Goal: Book appointment/travel/reservation

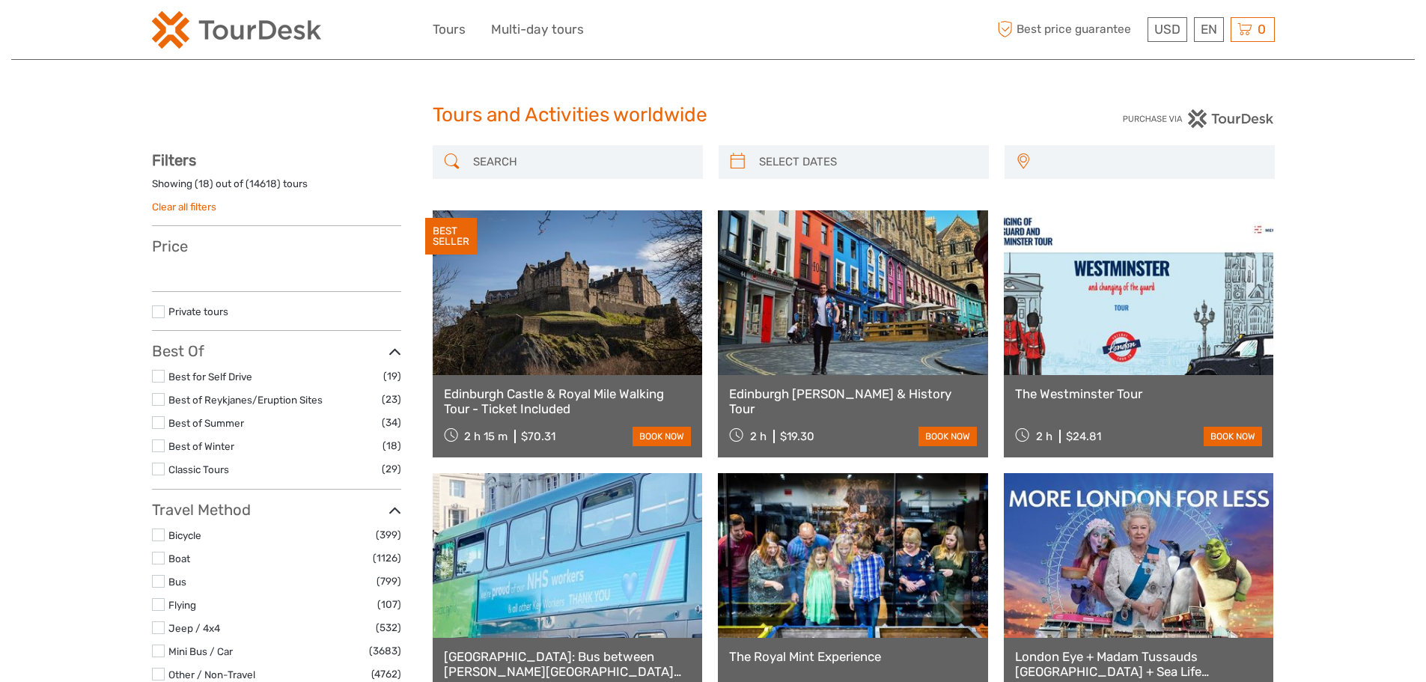
select select
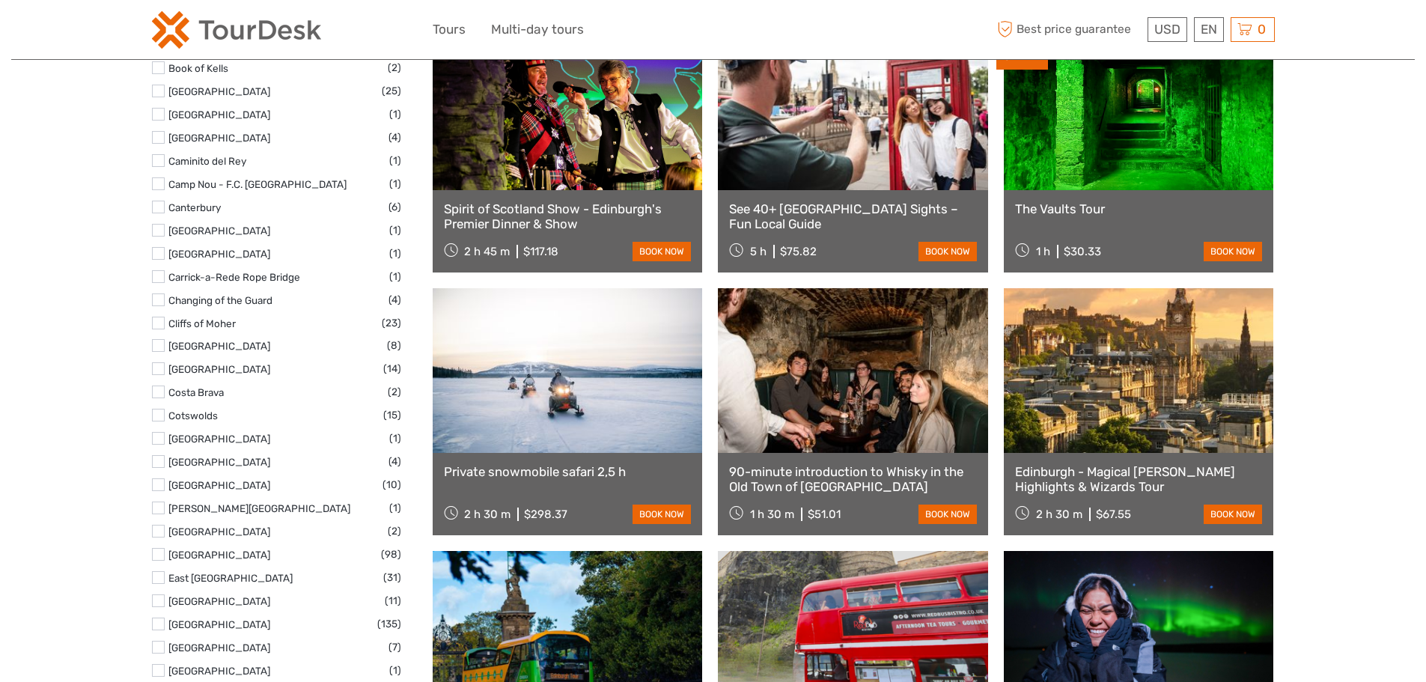
scroll to position [3937, 0]
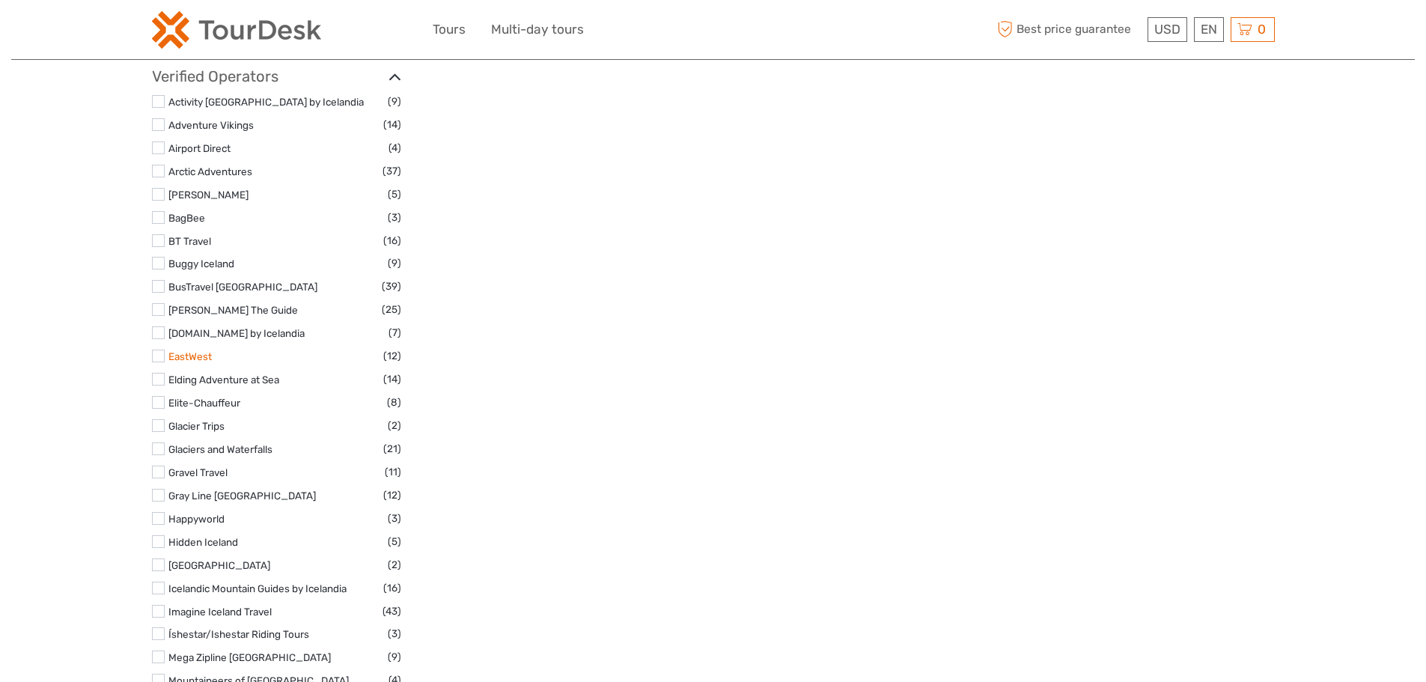
click at [183, 350] on link "EastWest" at bounding box center [189, 356] width 43 height 12
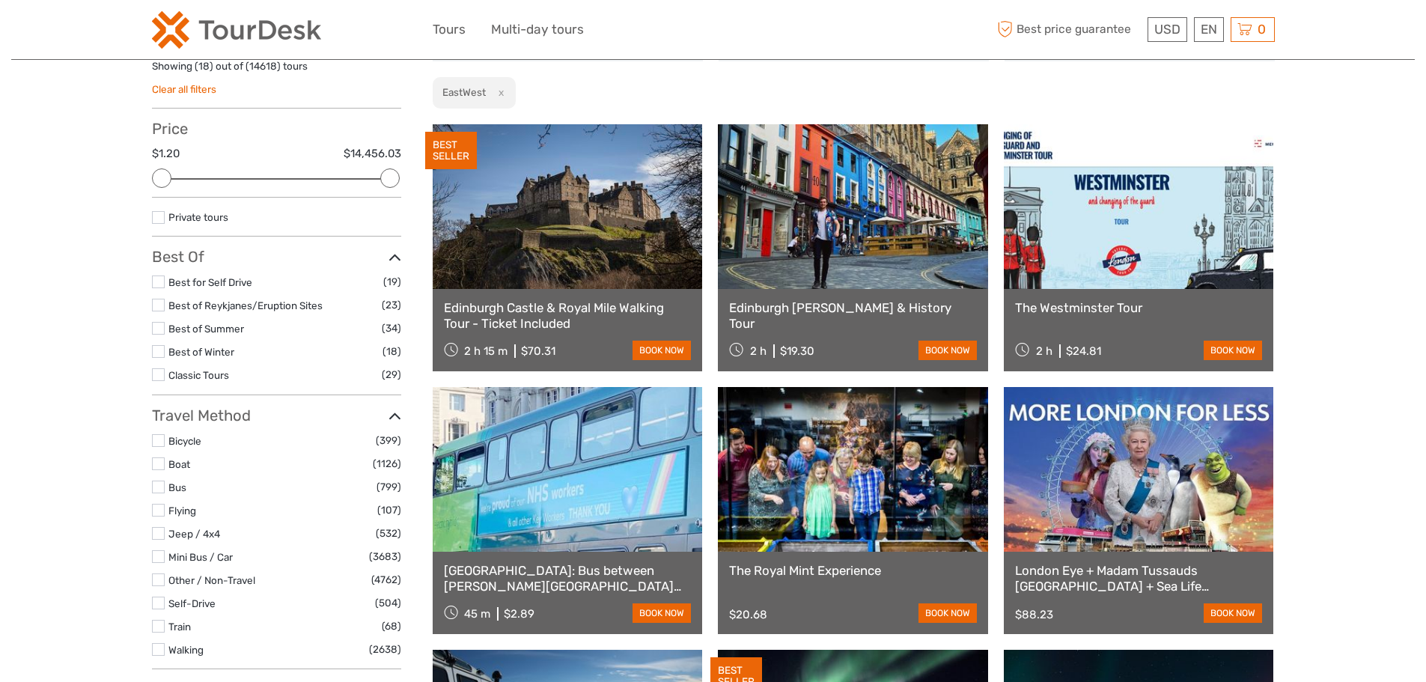
scroll to position [104, 0]
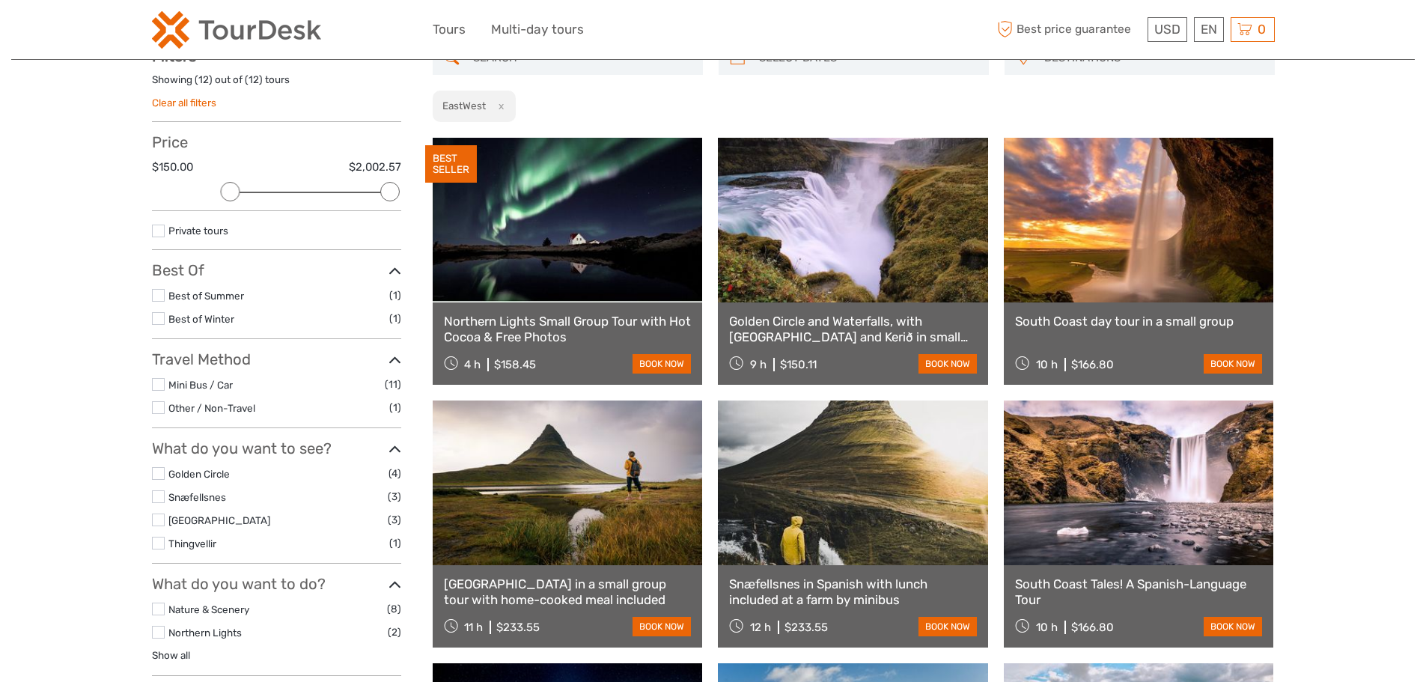
scroll to position [85, 0]
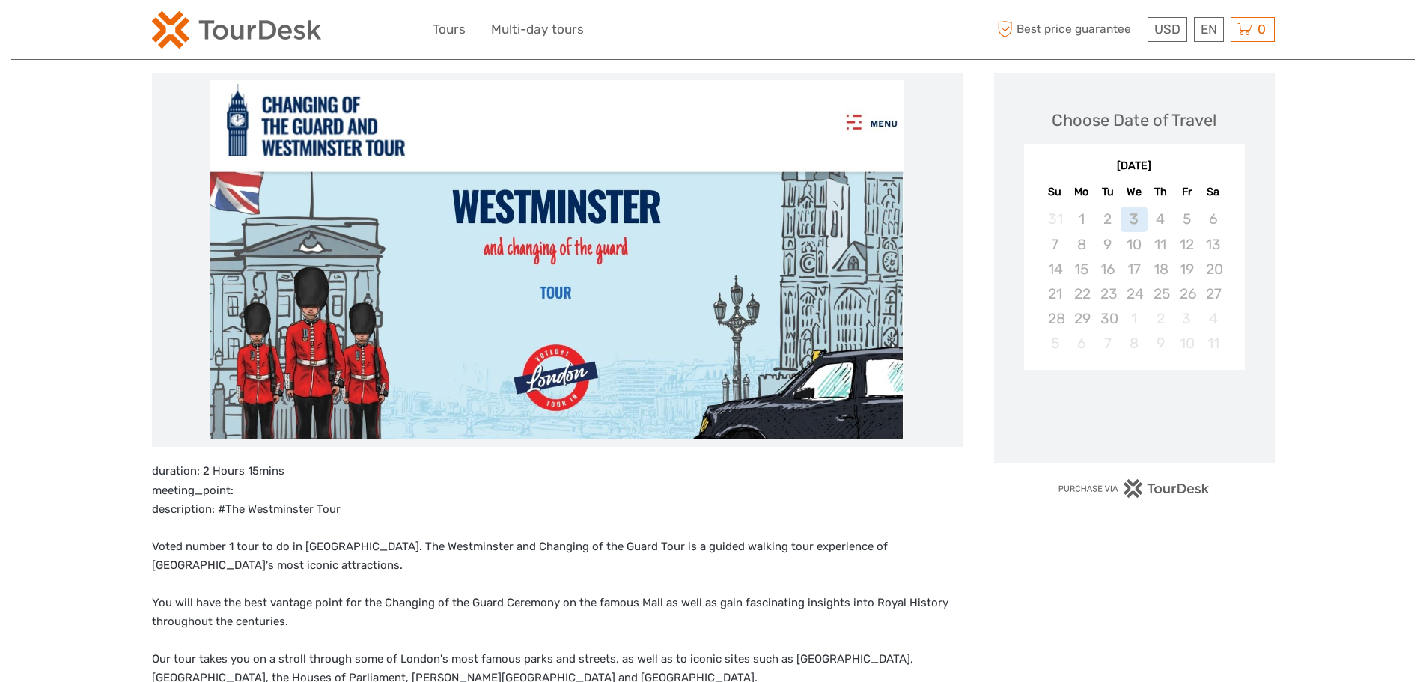
scroll to position [150, 0]
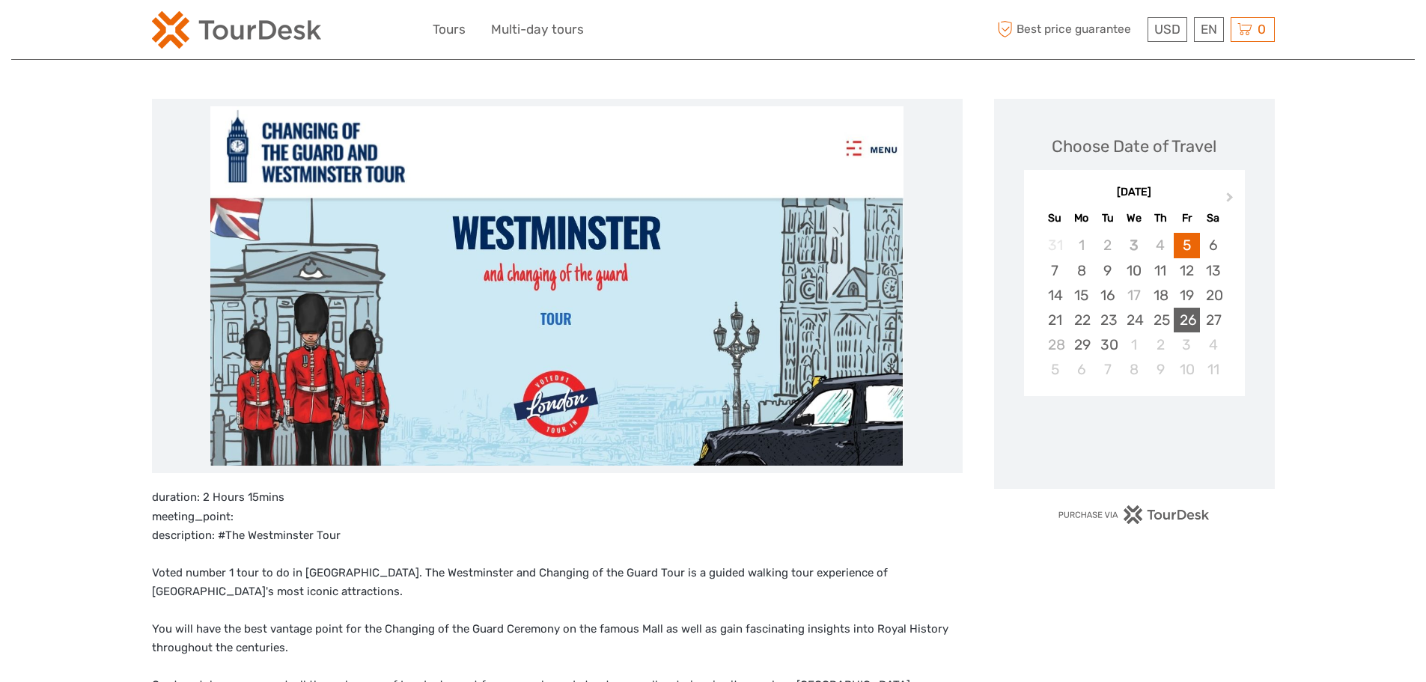
click at [1175, 320] on div "26" at bounding box center [1187, 320] width 26 height 25
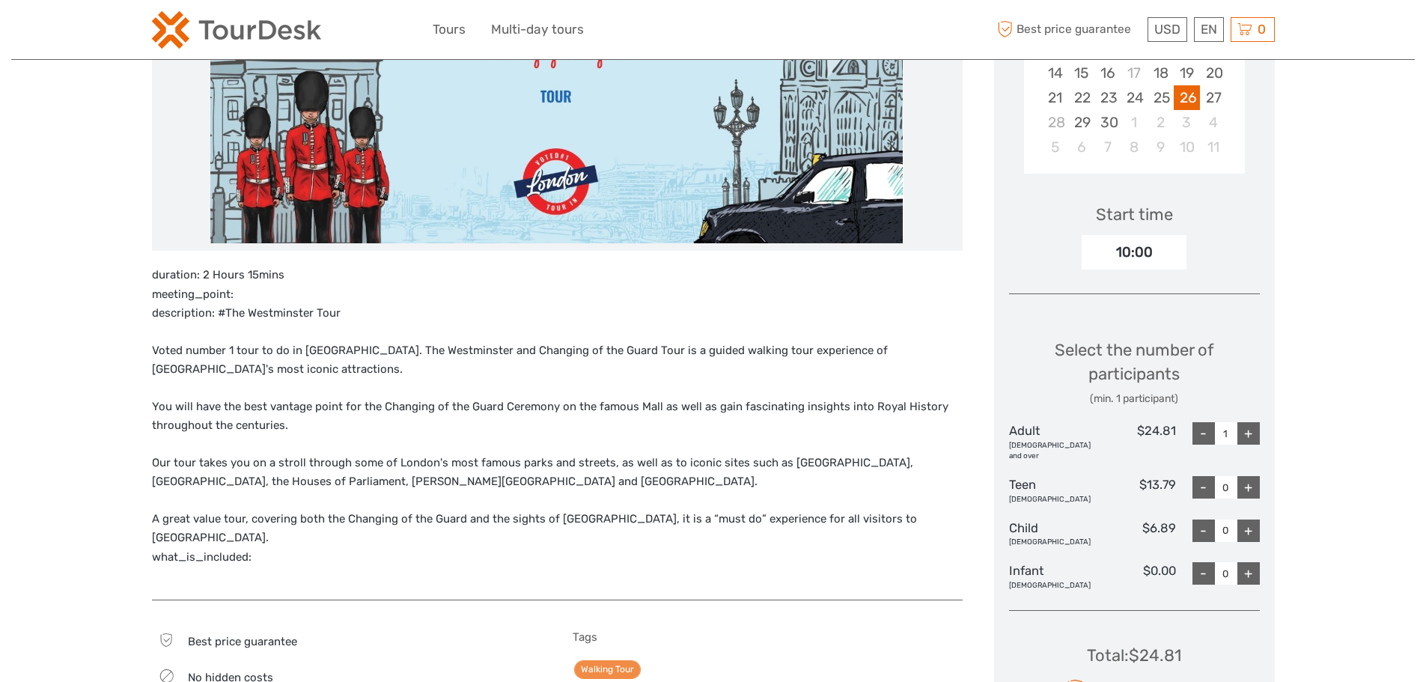
scroll to position [374, 0]
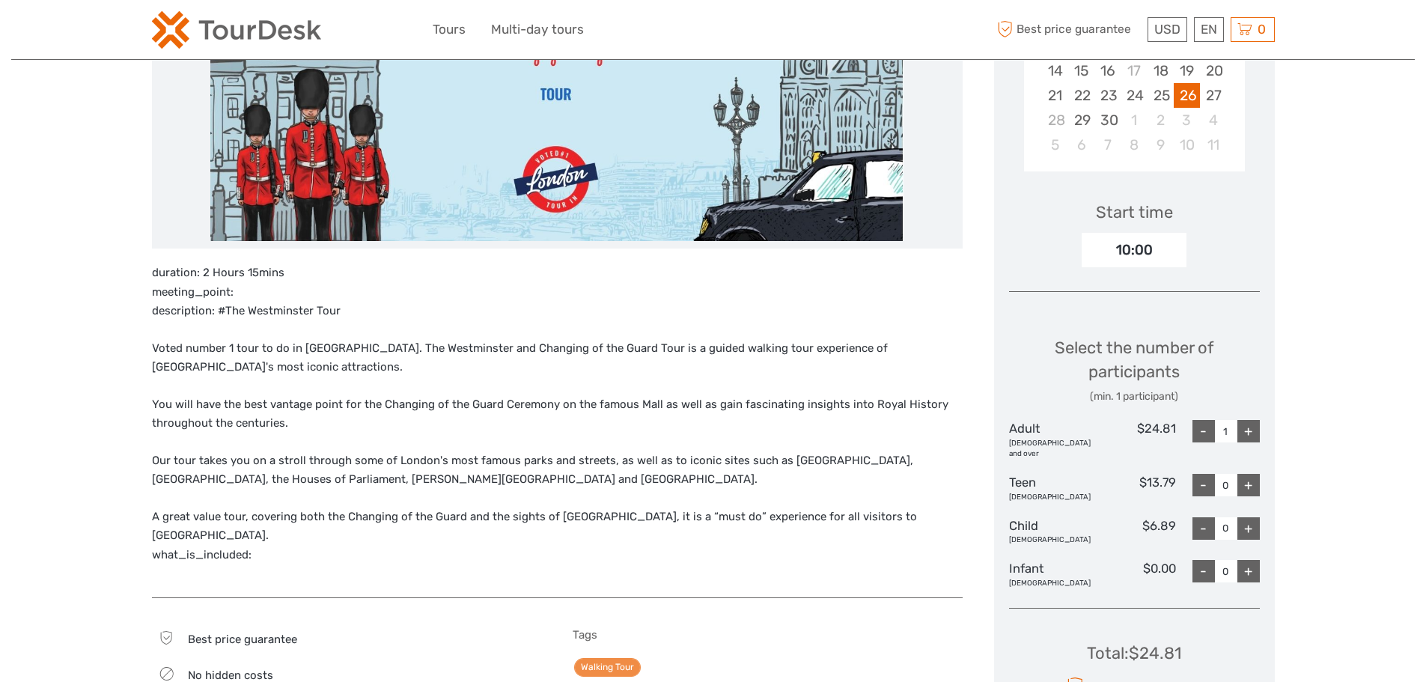
click at [1248, 438] on div "+" at bounding box center [1249, 431] width 22 height 22
click at [1249, 438] on div "+" at bounding box center [1249, 431] width 22 height 22
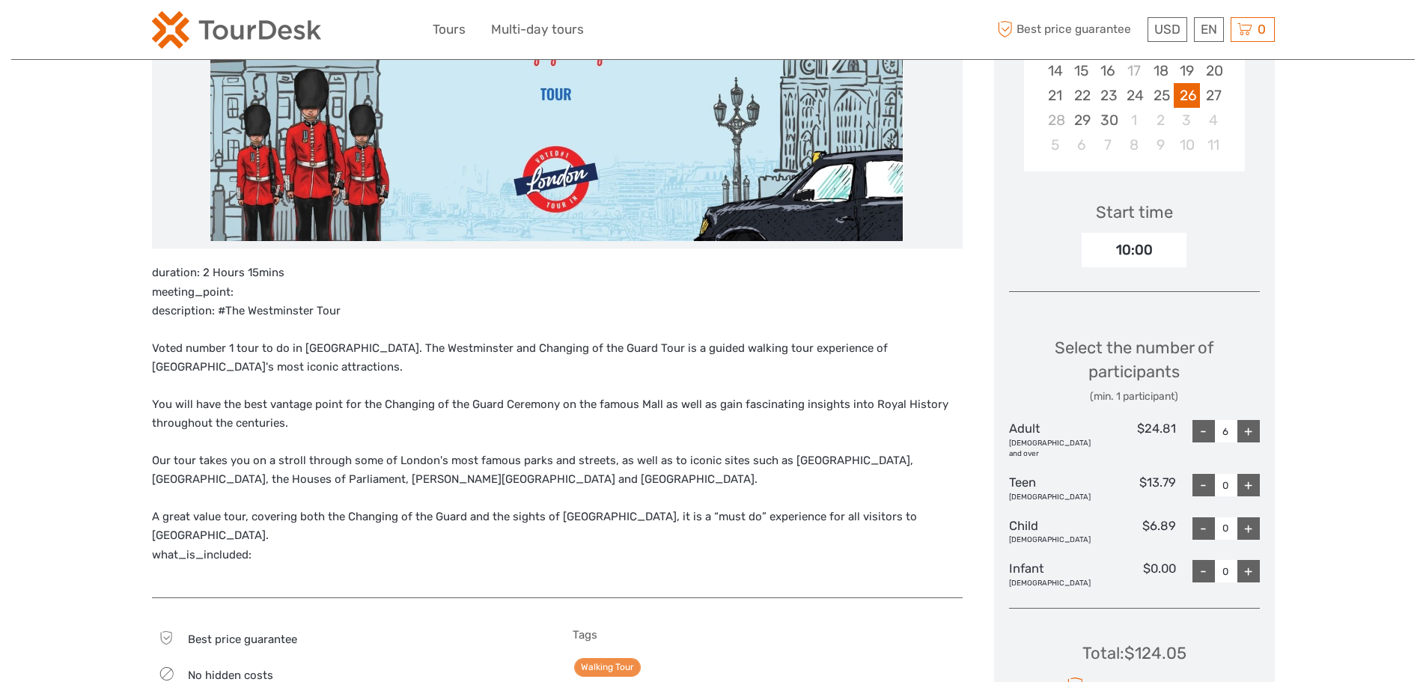
click at [1249, 438] on div "+" at bounding box center [1249, 431] width 22 height 22
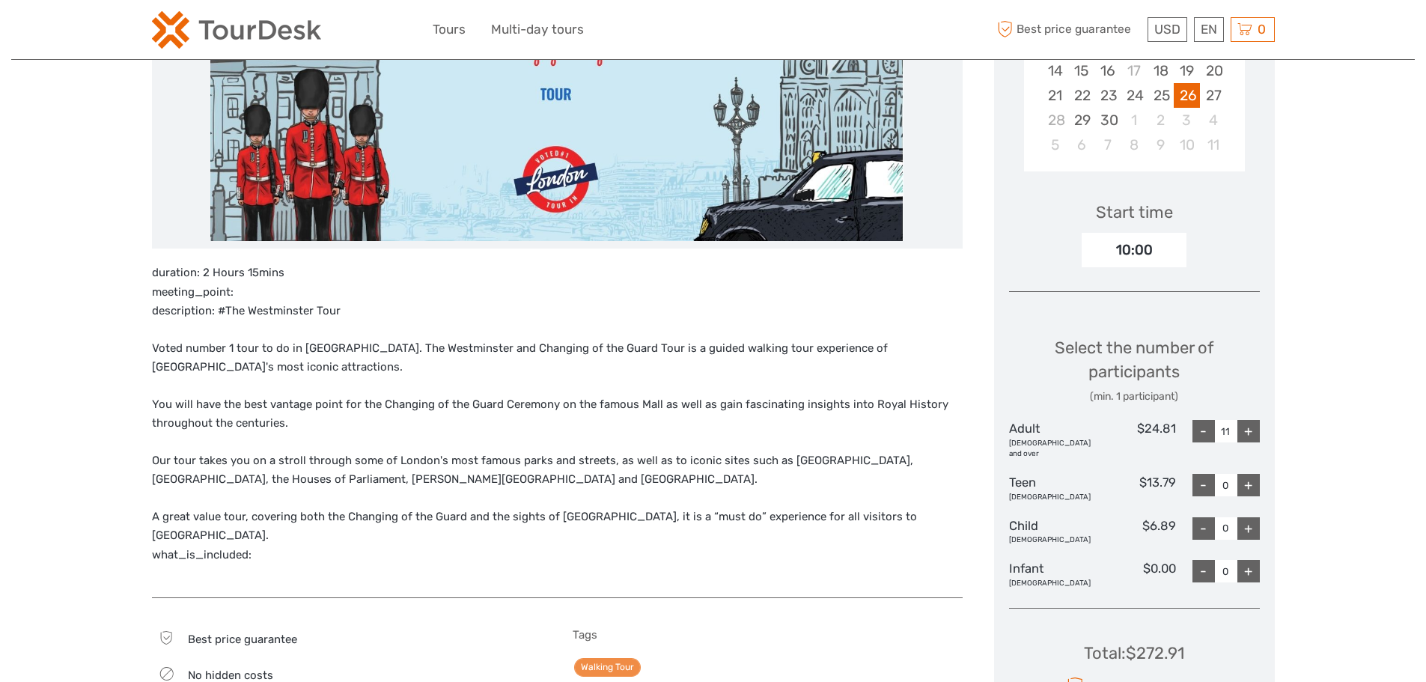
click at [1249, 438] on div "+" at bounding box center [1249, 431] width 22 height 22
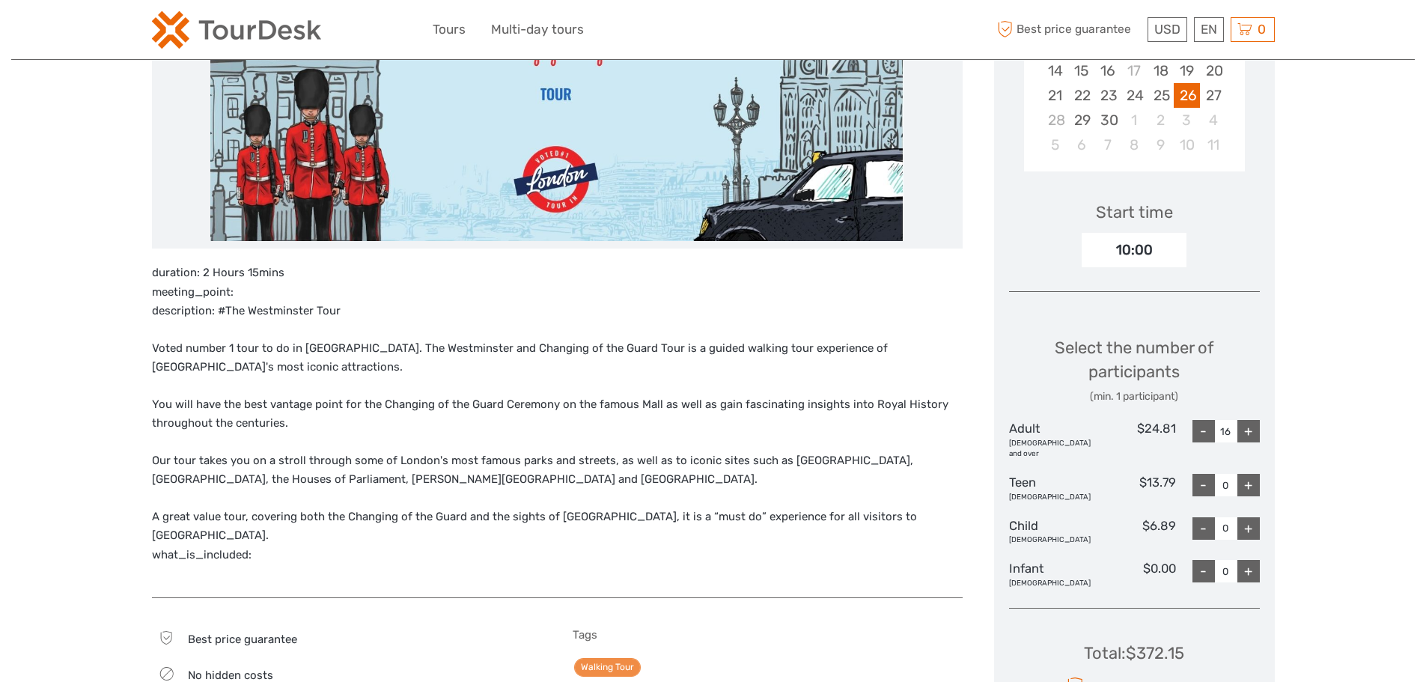
click at [1249, 438] on div "+" at bounding box center [1249, 431] width 22 height 22
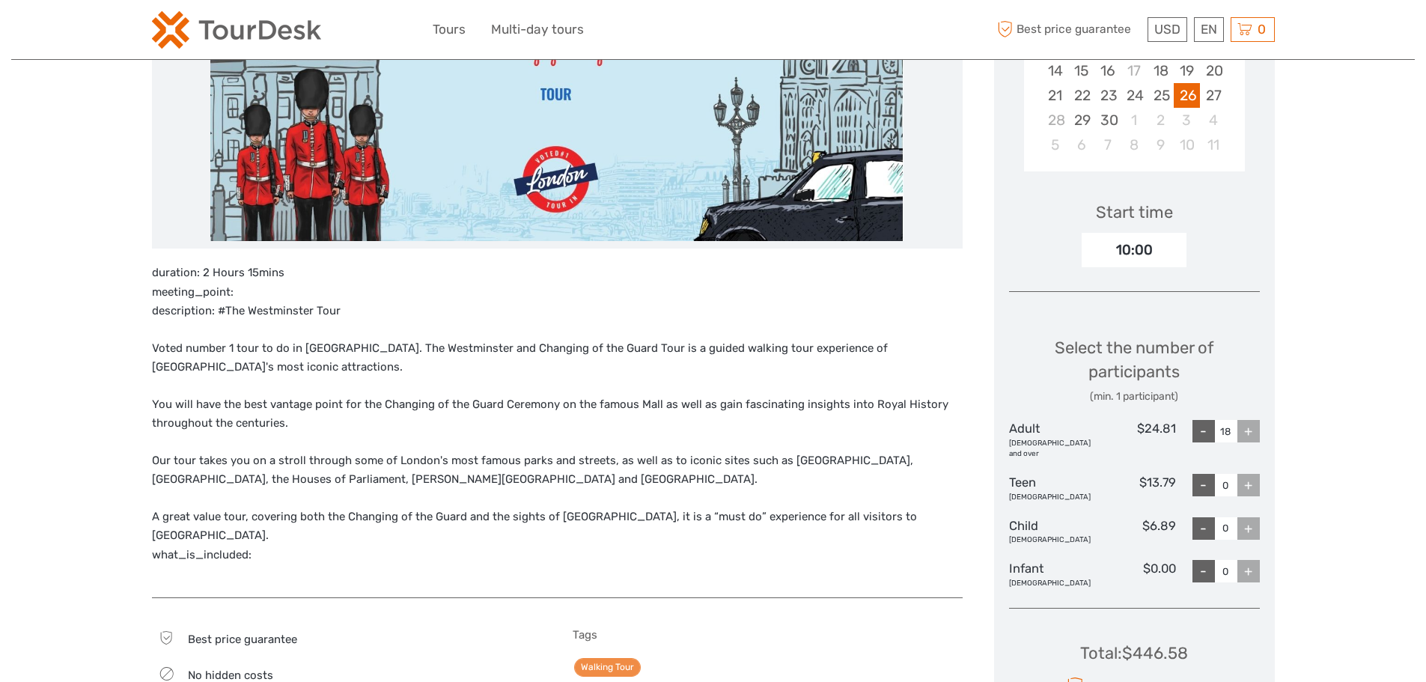
click at [1244, 474] on div "+" at bounding box center [1249, 485] width 22 height 22
click at [1207, 474] on div "-" at bounding box center [1204, 485] width 22 height 22
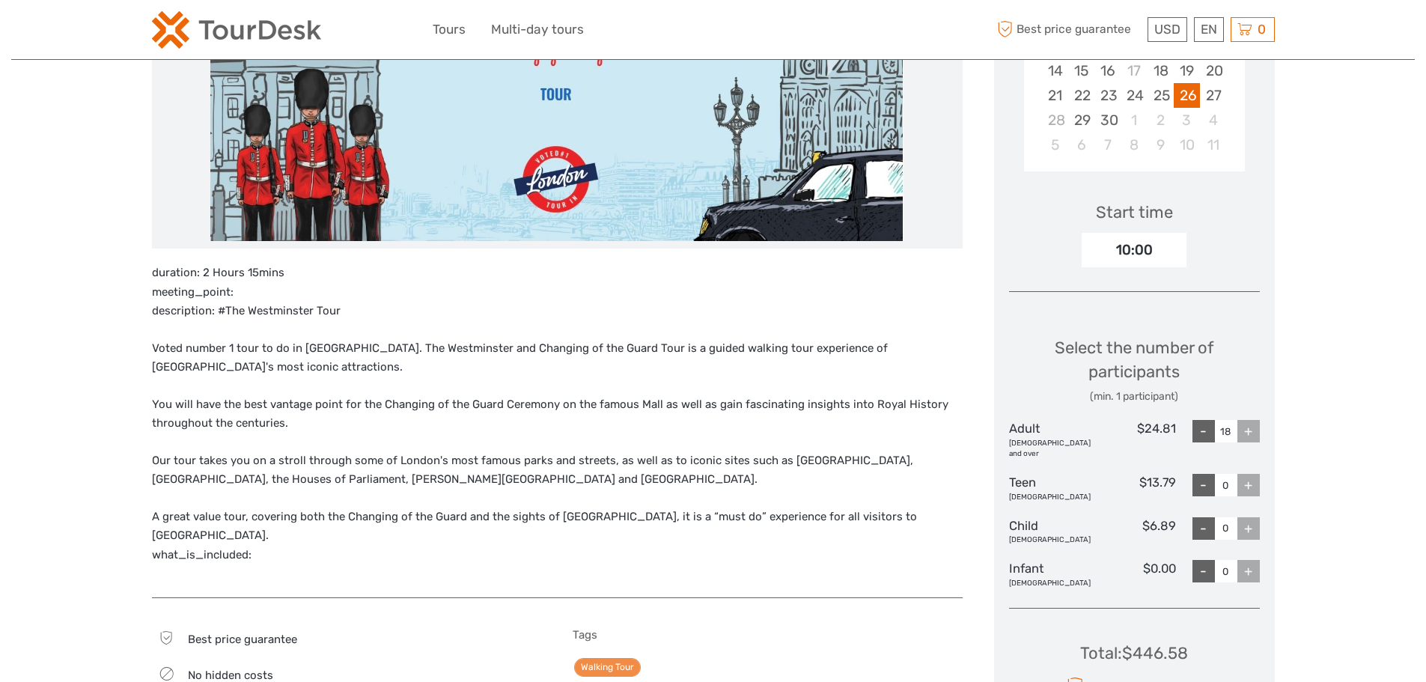
click at [1207, 474] on div "-" at bounding box center [1204, 485] width 22 height 22
click at [1206, 430] on div "-" at bounding box center [1204, 431] width 22 height 22
type input "17"
click at [1254, 474] on div "+" at bounding box center [1249, 485] width 22 height 22
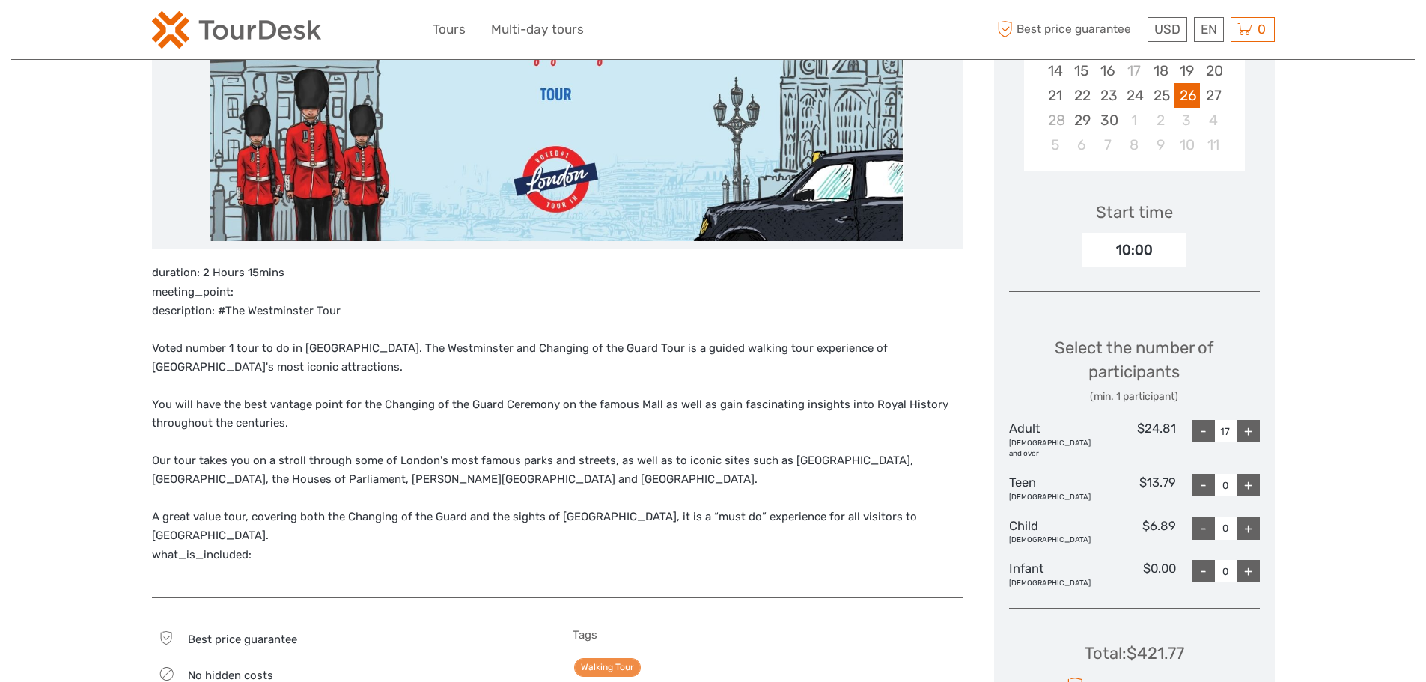
type input "1"
click at [1254, 474] on div "+" at bounding box center [1249, 485] width 22 height 22
click at [1242, 518] on div "+" at bounding box center [1249, 528] width 22 height 22
click at [1248, 518] on div "+" at bounding box center [1249, 528] width 22 height 22
click at [1190, 518] on div "- 0 +" at bounding box center [1218, 531] width 84 height 28
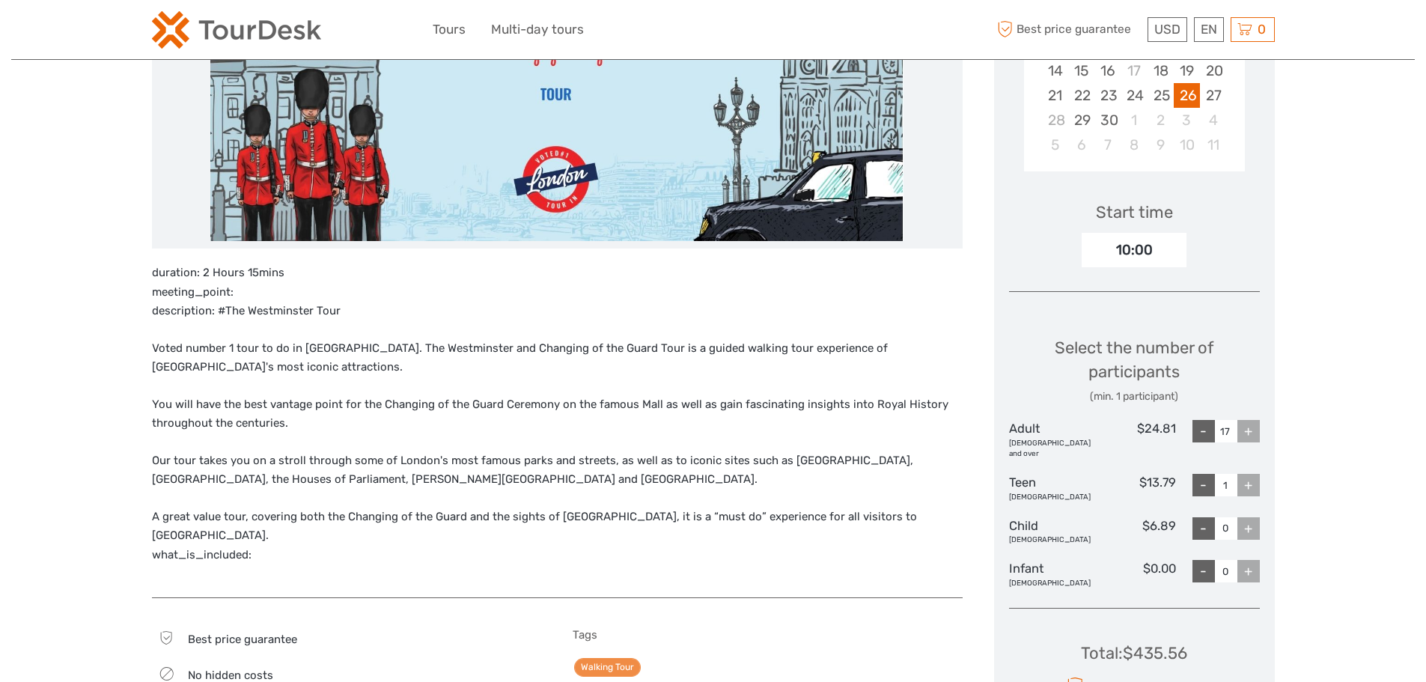
click at [1204, 523] on div "-" at bounding box center [1204, 528] width 22 height 22
click at [1249, 424] on div "+" at bounding box center [1249, 431] width 22 height 22
click at [1199, 426] on div "-" at bounding box center [1204, 431] width 22 height 22
type input "16"
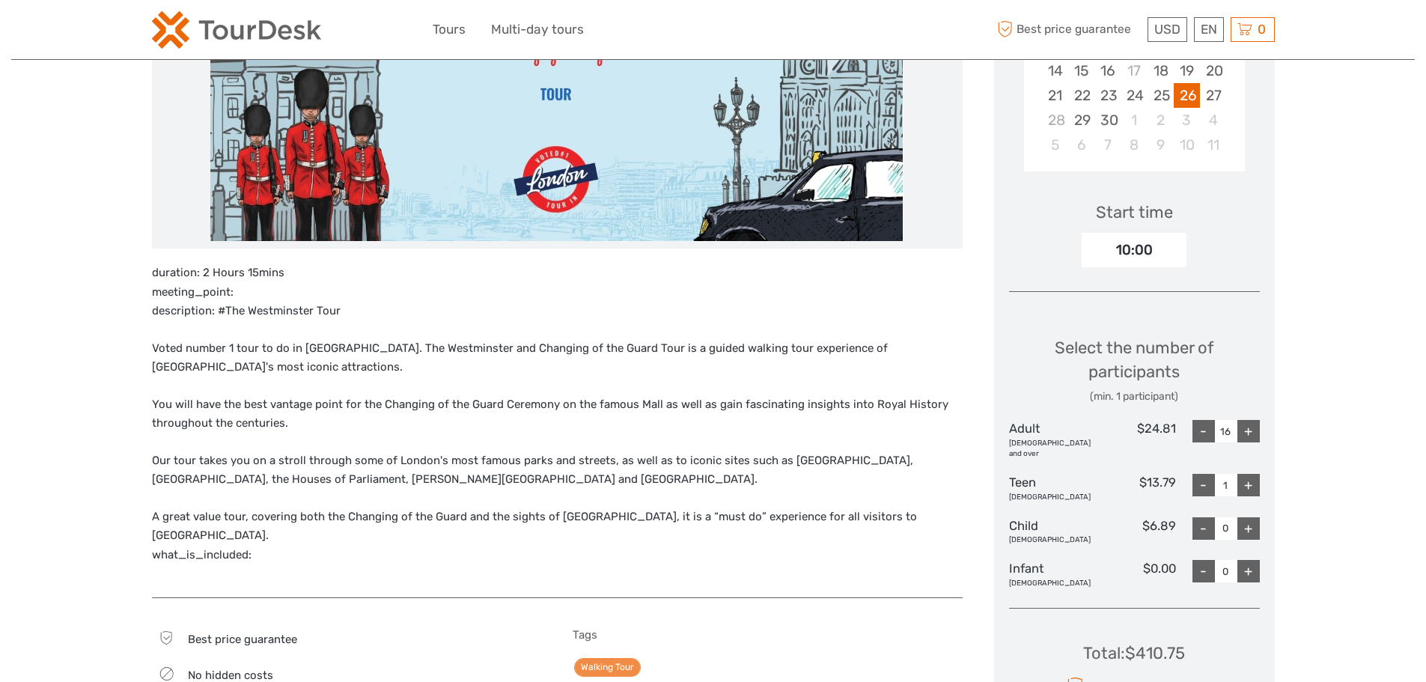
click at [1247, 526] on div "+" at bounding box center [1249, 528] width 22 height 22
type input "1"
click at [1247, 526] on div "+" at bounding box center [1249, 528] width 22 height 22
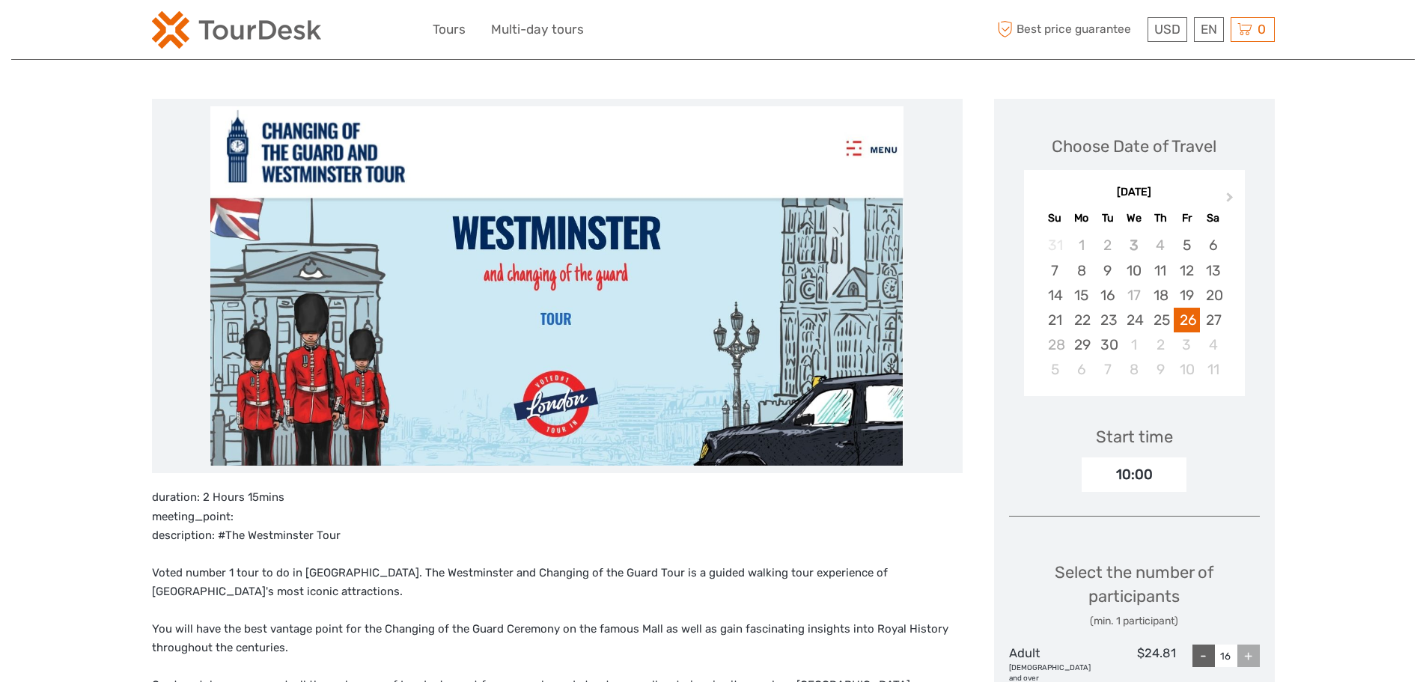
scroll to position [75, 0]
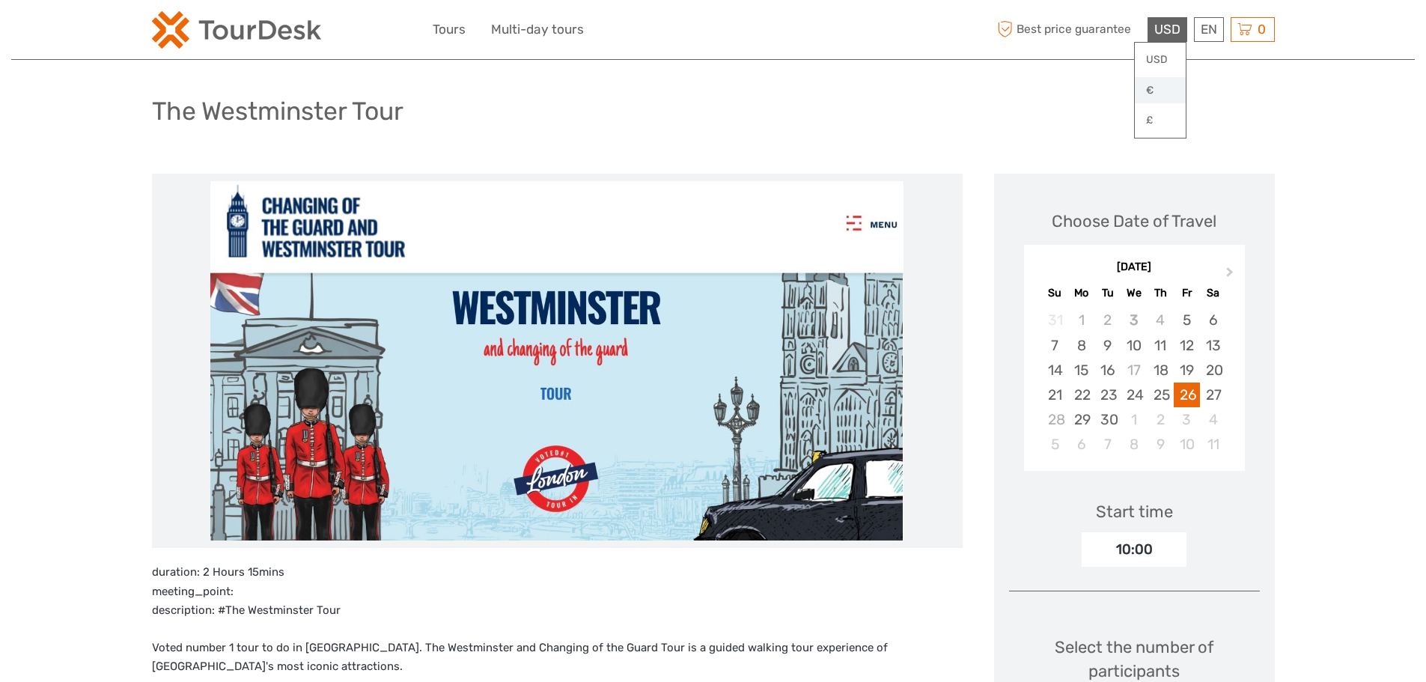
click at [1144, 89] on link "€" at bounding box center [1160, 90] width 51 height 27
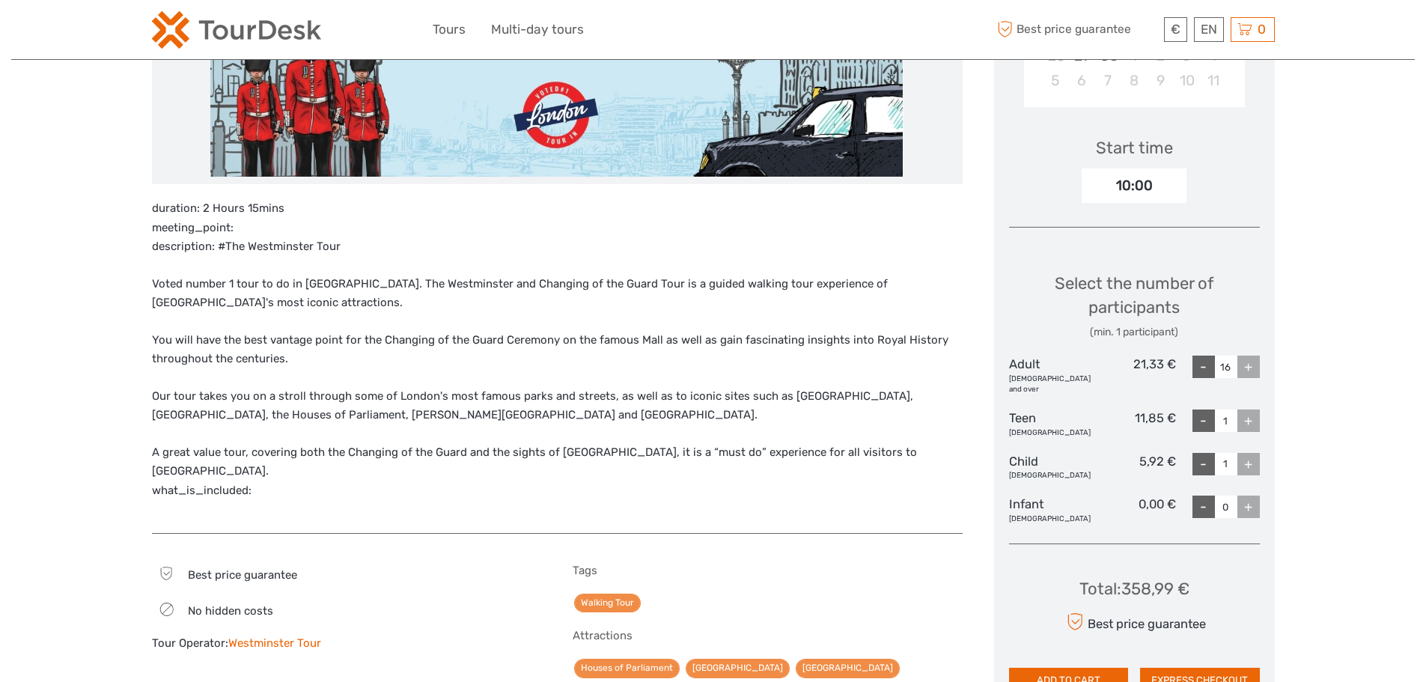
scroll to position [449, 0]
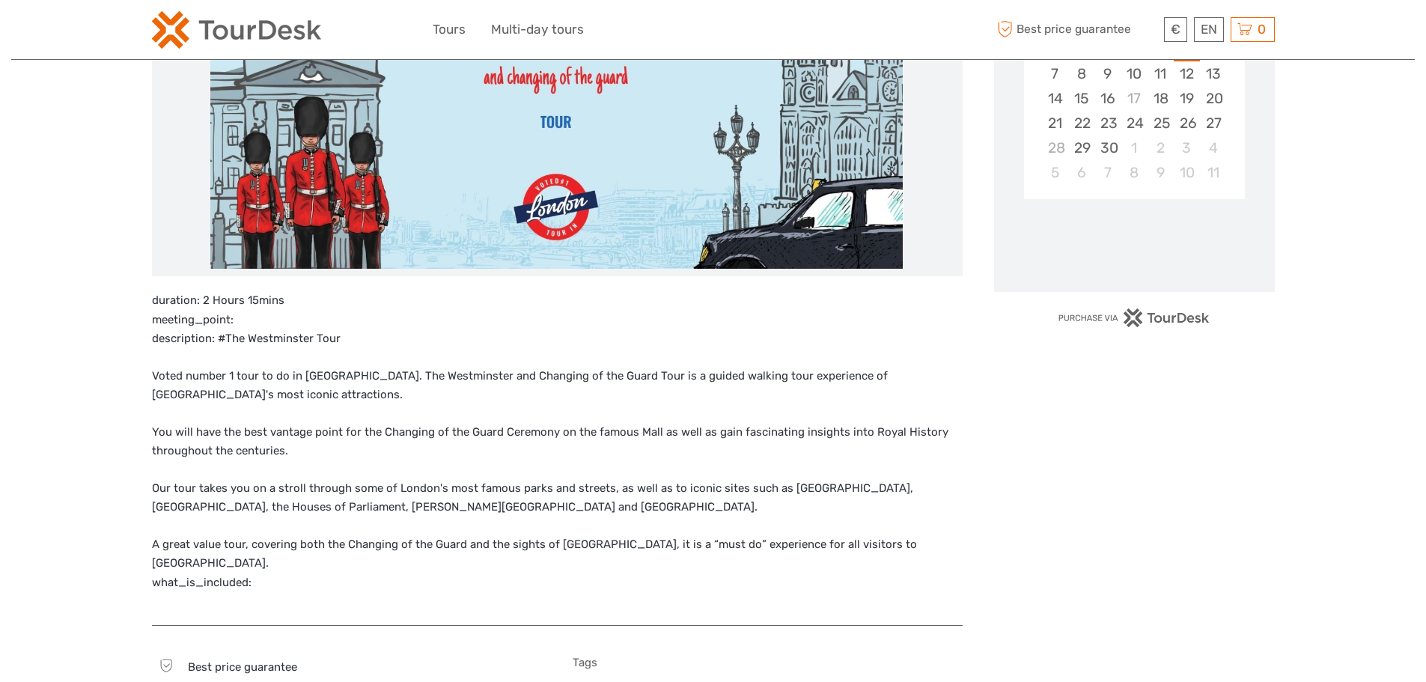
scroll to position [449, 0]
